Goal: Task Accomplishment & Management: Manage account settings

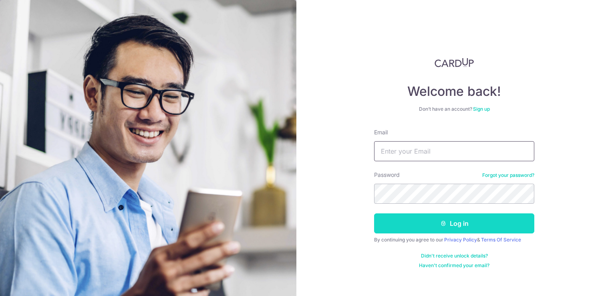
type input "[DOMAIN_NAME][EMAIL_ADDRESS][DOMAIN_NAME]"
click at [500, 226] on button "Log in" at bounding box center [454, 223] width 160 height 20
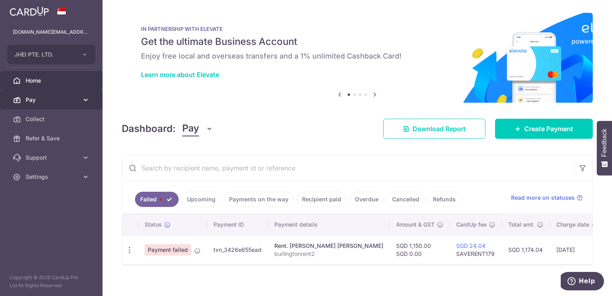
click at [87, 99] on icon at bounding box center [86, 100] width 8 height 8
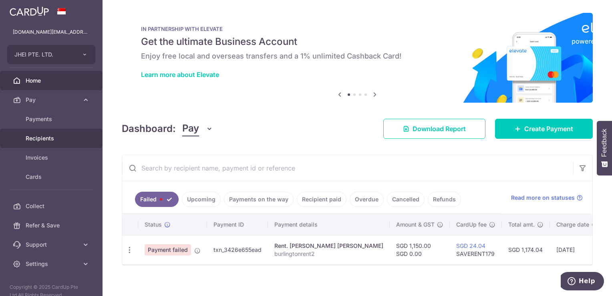
click at [48, 136] on span "Recipients" at bounding box center [52, 138] width 53 height 8
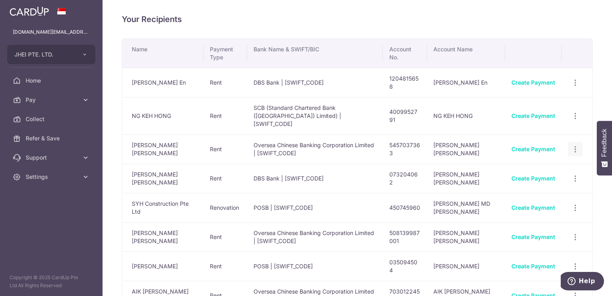
click at [572, 145] on icon "button" at bounding box center [575, 149] width 8 height 8
click at [544, 166] on span "View/Edit" at bounding box center [549, 171] width 54 height 10
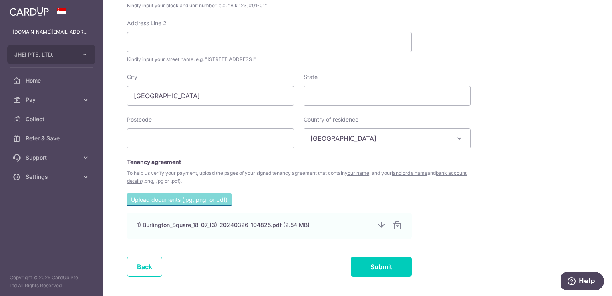
scroll to position [401, 0]
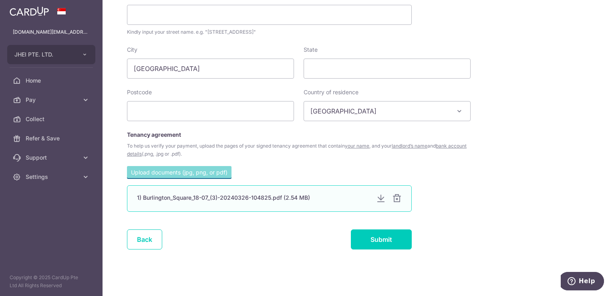
click at [378, 198] on div at bounding box center [381, 199] width 10 height 10
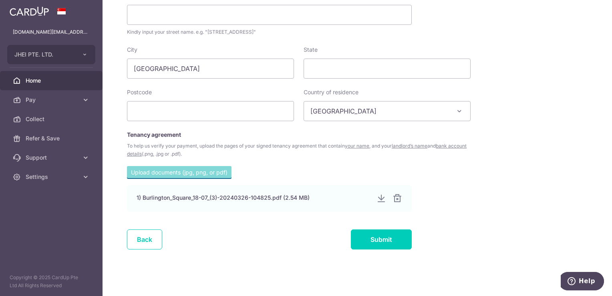
click at [47, 79] on span "Home" at bounding box center [52, 81] width 53 height 8
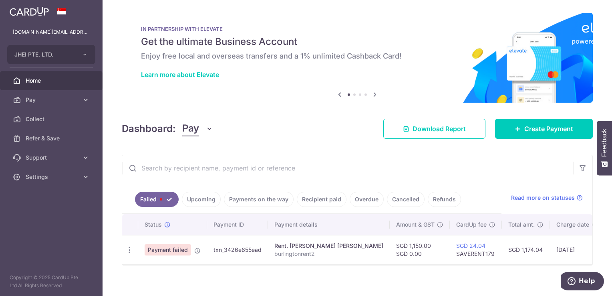
click at [250, 202] on link "Payments on the way" at bounding box center [259, 199] width 70 height 15
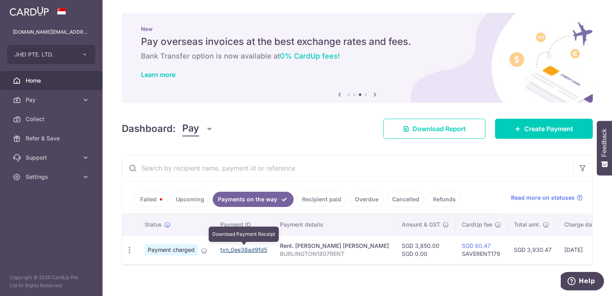
click at [261, 249] on link "txn_0ee38ad9fd5" at bounding box center [243, 249] width 47 height 7
